Goal: Task Accomplishment & Management: Manage account settings

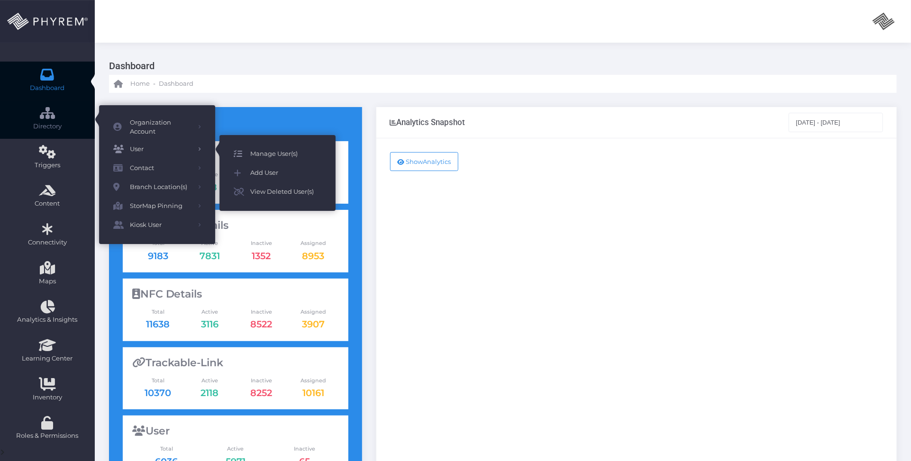
click at [267, 155] on span "Manage User(s)" at bounding box center [285, 154] width 71 height 12
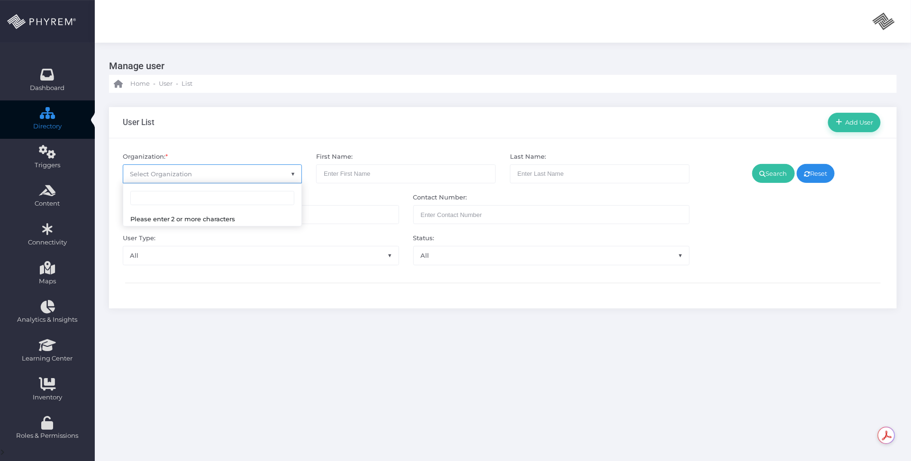
click at [221, 177] on span "Select Organization" at bounding box center [212, 174] width 179 height 18
type input "pinnacle"
select select "4799"
click at [759, 174] on icon at bounding box center [762, 174] width 6 height 0
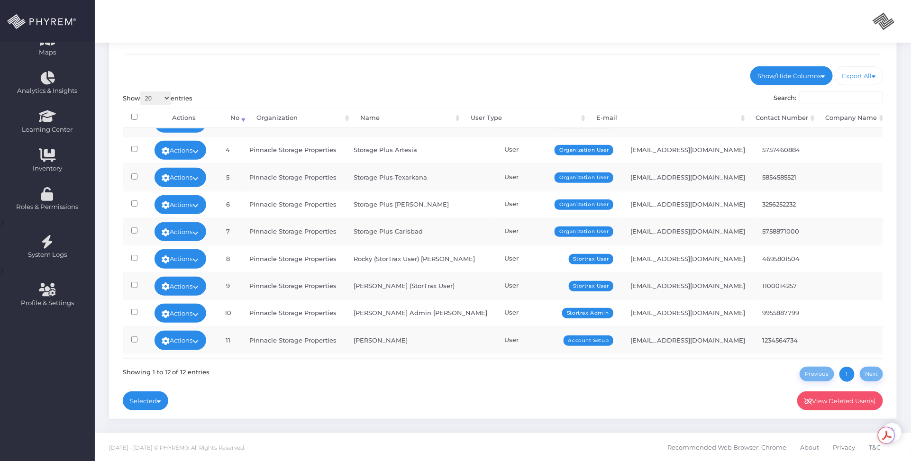
scroll to position [108, 0]
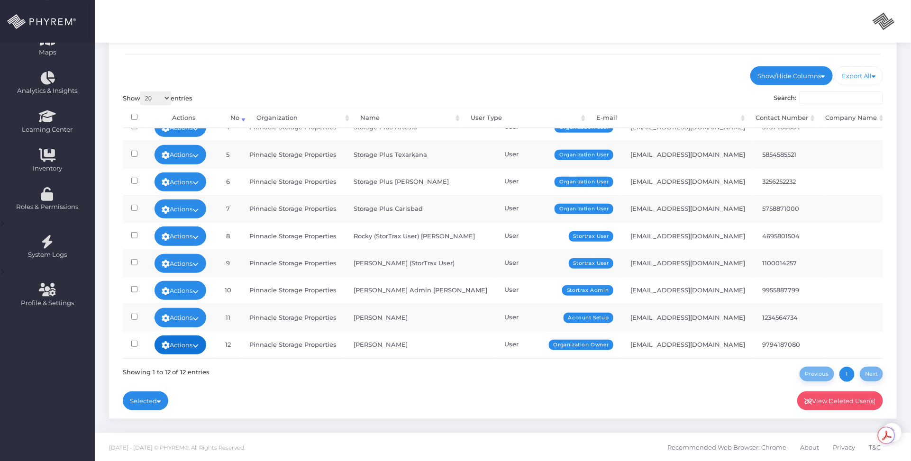
click at [205, 335] on link "Actions" at bounding box center [180, 344] width 52 height 19
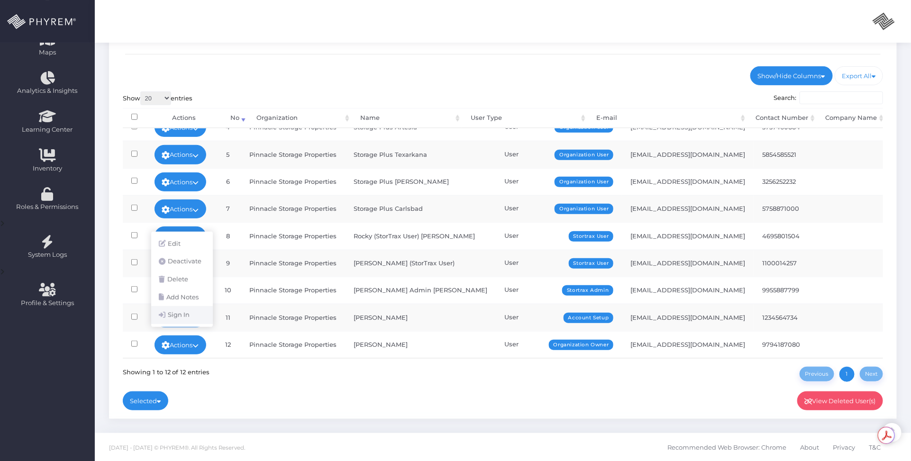
click at [193, 316] on link "Sign In" at bounding box center [182, 315] width 62 height 18
